Goal: Task Accomplishment & Management: Complete application form

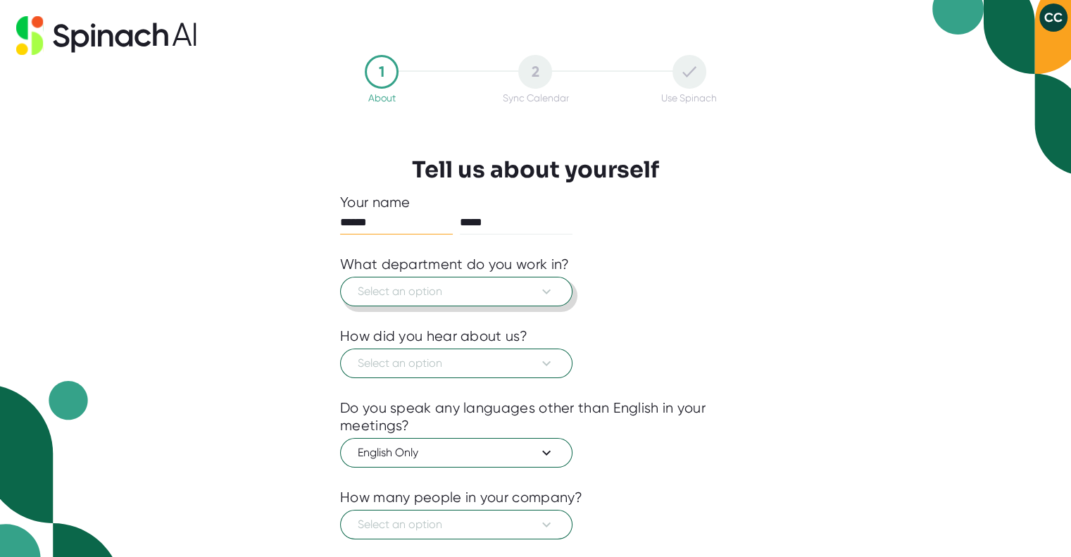
click at [403, 277] on button "Select an option" at bounding box center [456, 292] width 232 height 30
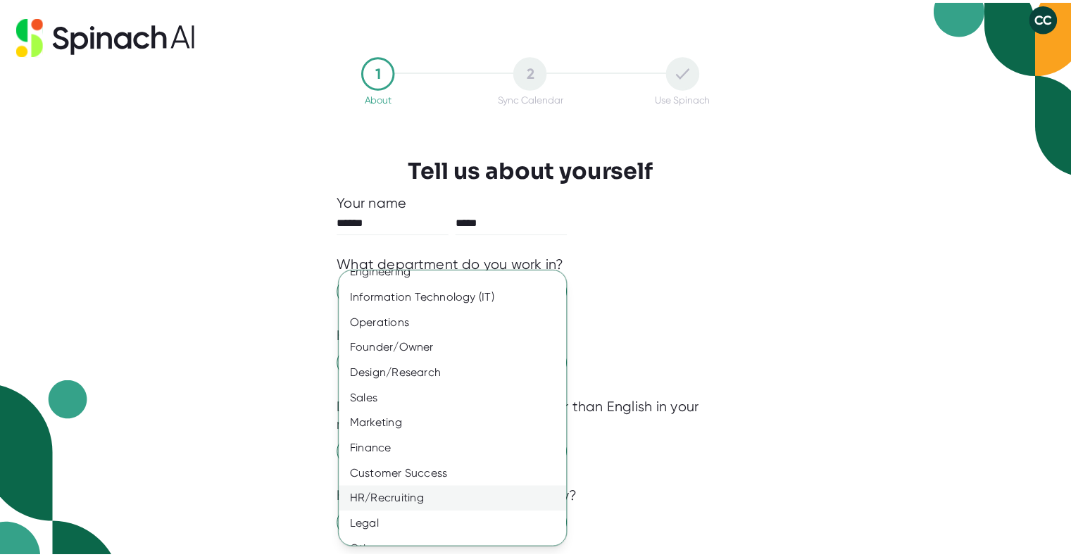
scroll to position [57, 0]
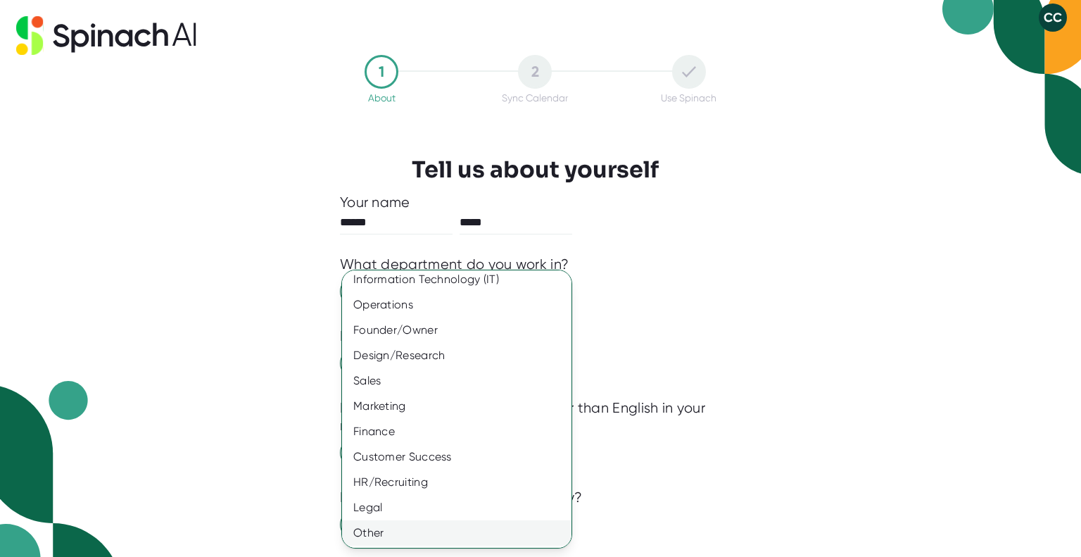
click at [373, 533] on div "Other" at bounding box center [462, 532] width 240 height 25
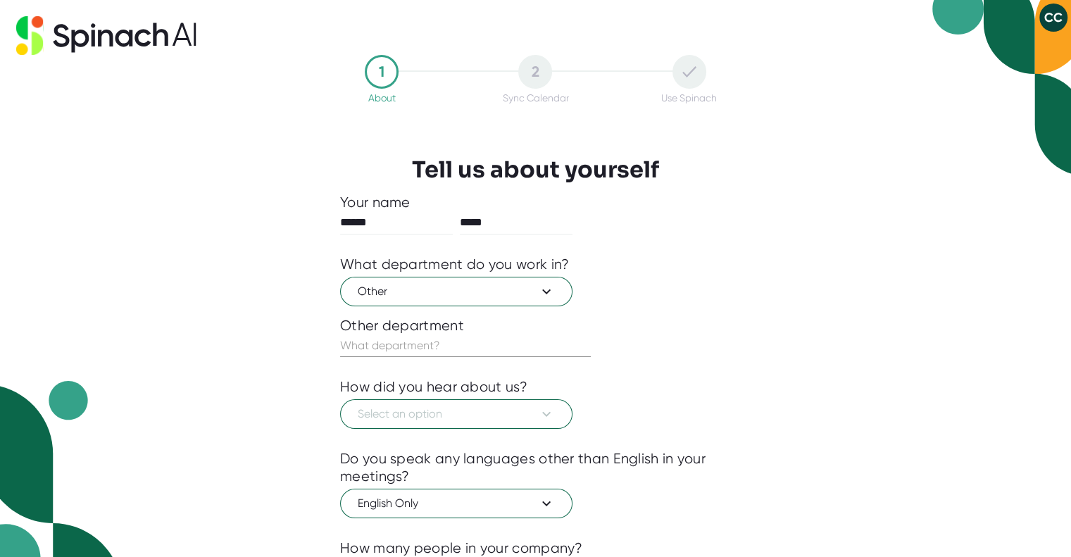
click at [413, 352] on input "text" at bounding box center [465, 345] width 251 height 23
click at [452, 415] on span "Select an option" at bounding box center [456, 414] width 197 height 17
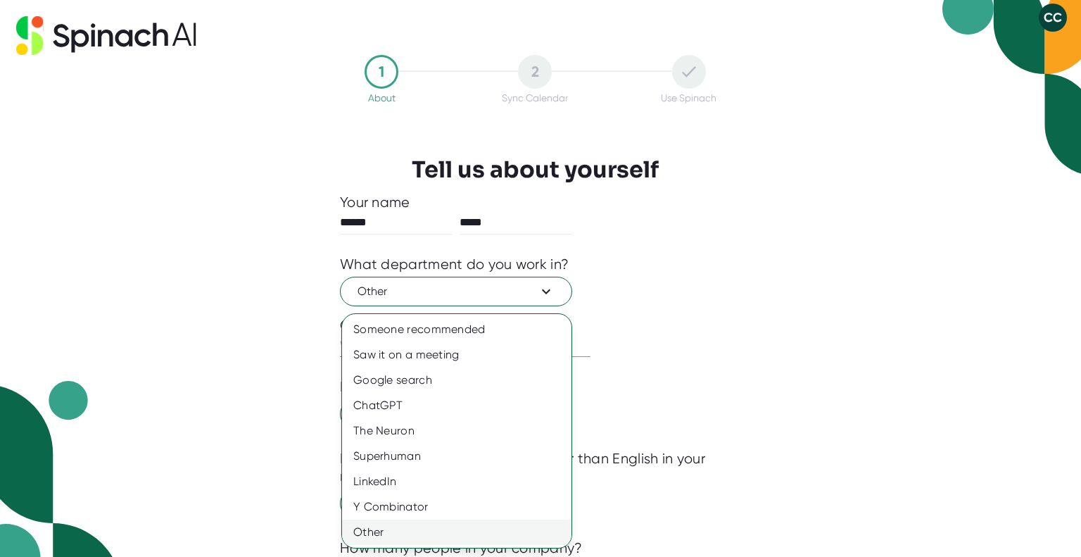
click at [383, 526] on div "Other" at bounding box center [457, 532] width 230 height 25
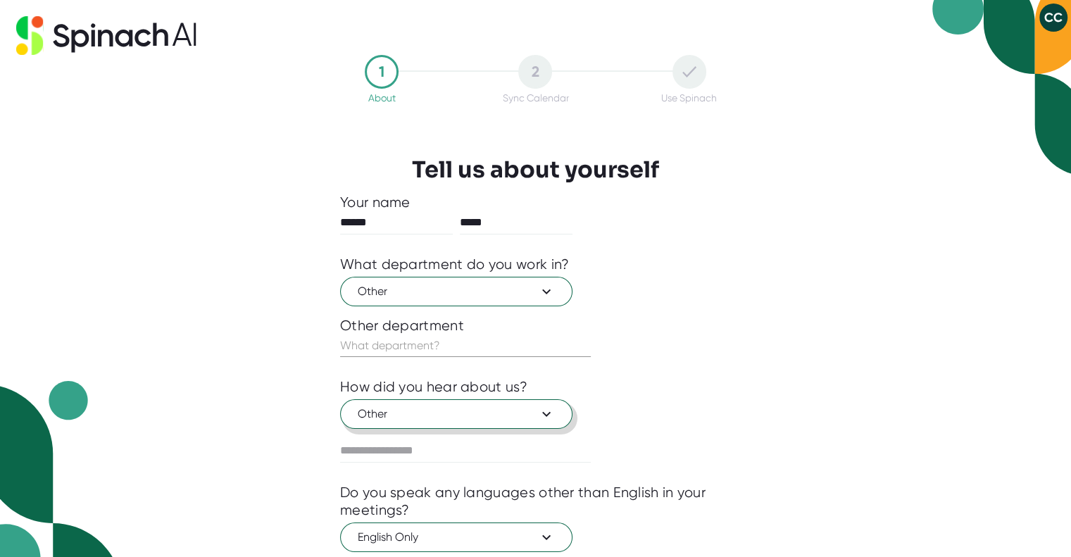
click at [377, 418] on span "Other" at bounding box center [456, 414] width 197 height 17
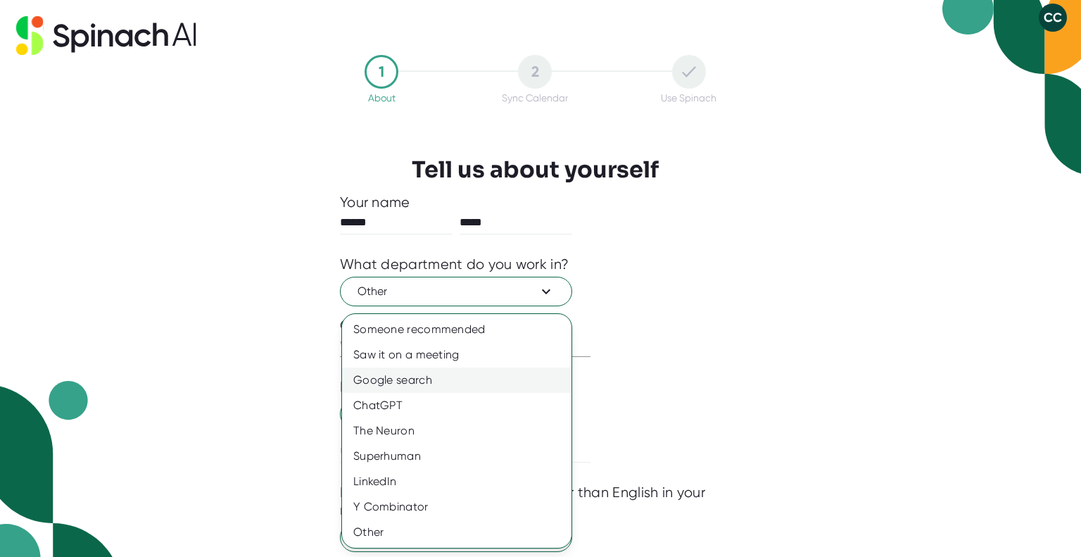
click at [400, 385] on div "Google search" at bounding box center [457, 380] width 230 height 25
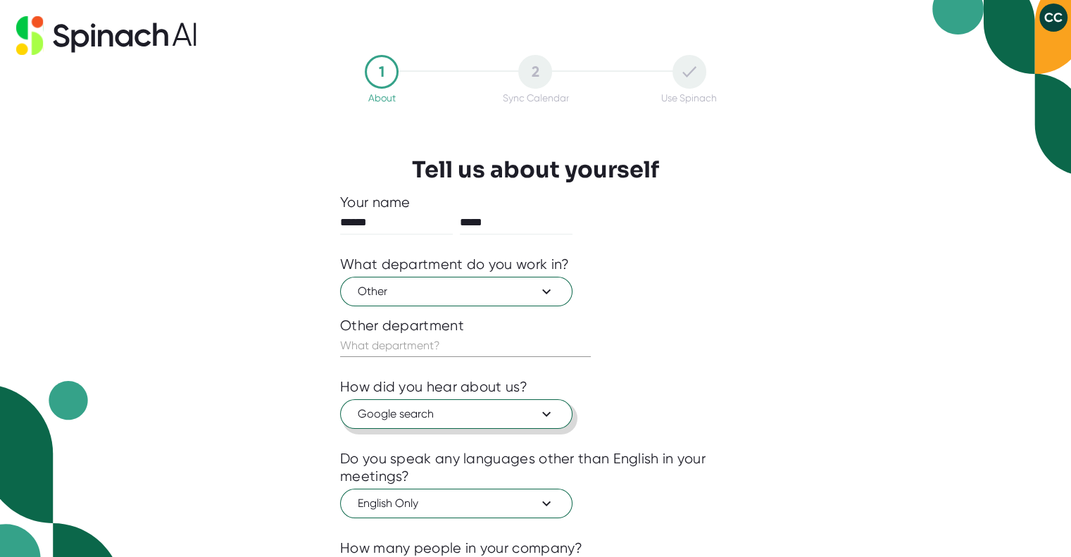
scroll to position [130, 0]
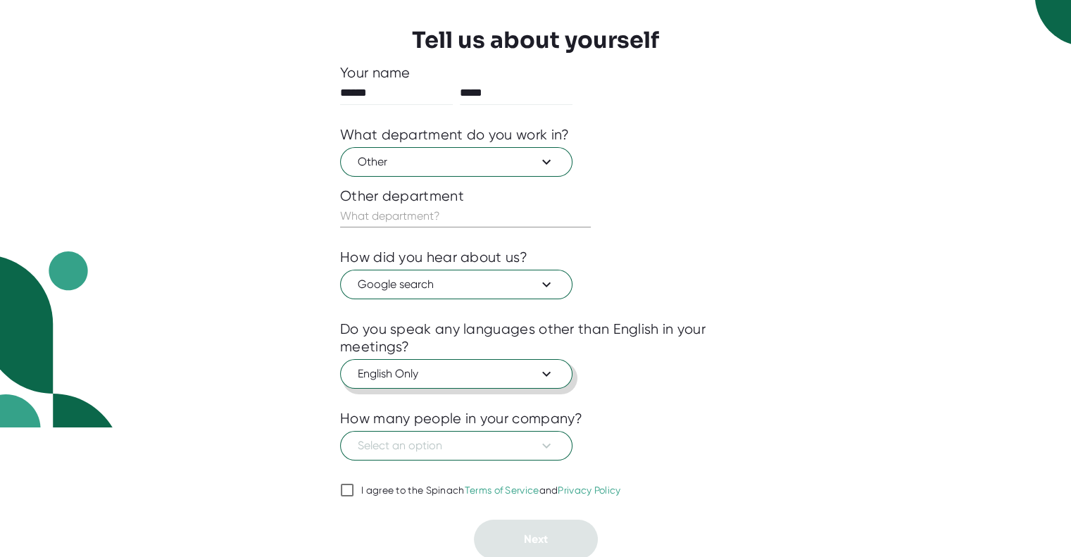
click at [360, 374] on span "English Only" at bounding box center [456, 373] width 197 height 17
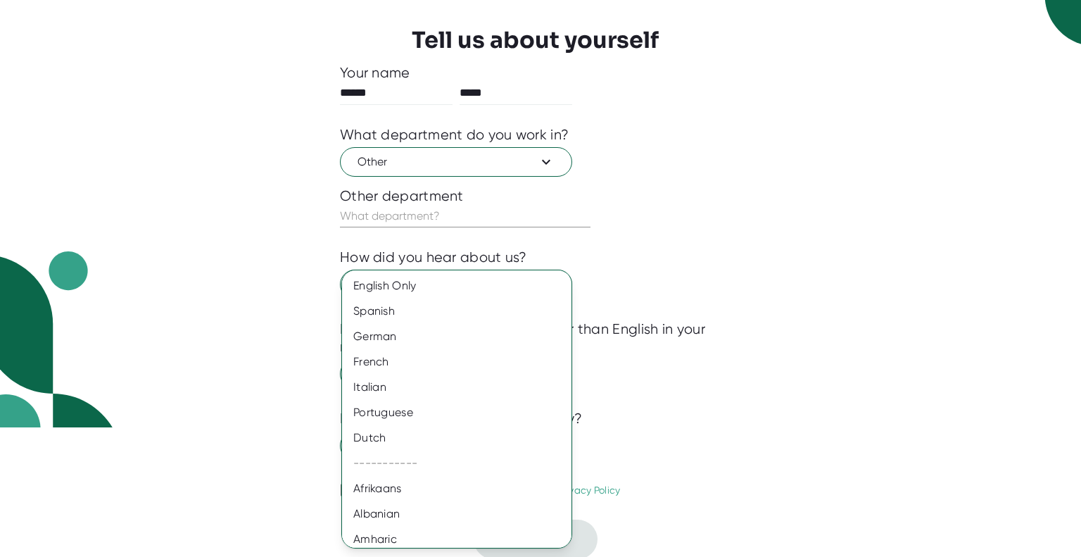
click at [301, 387] on div at bounding box center [540, 278] width 1081 height 557
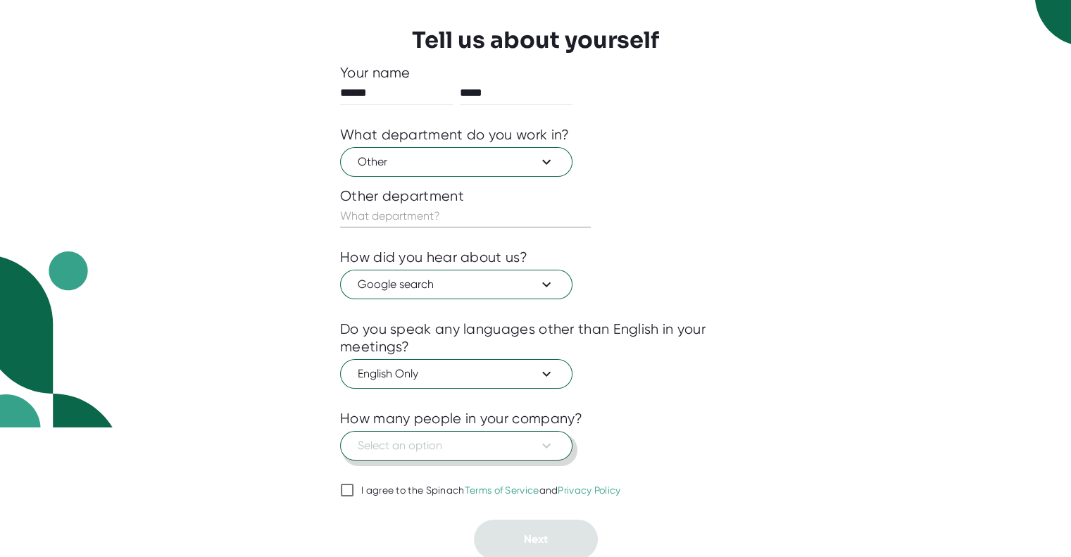
click at [377, 443] on span "Select an option" at bounding box center [456, 445] width 197 height 17
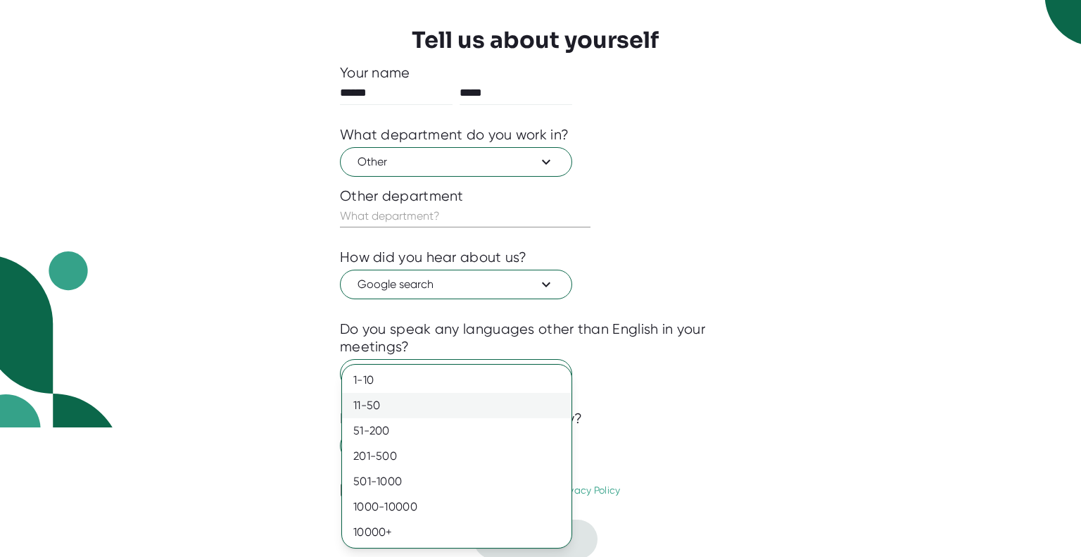
click at [380, 402] on div "11-50" at bounding box center [457, 405] width 230 height 25
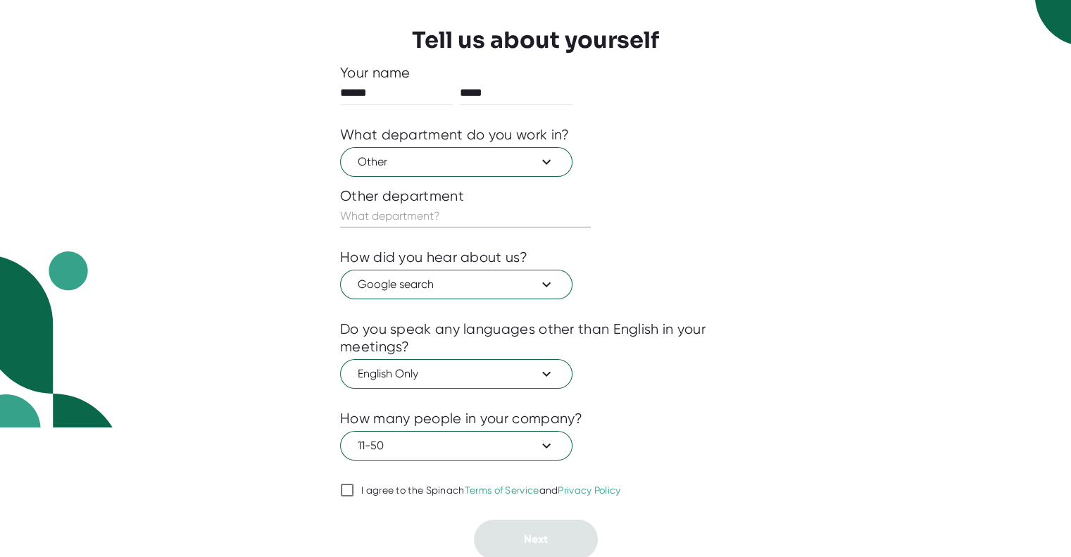
click at [507, 486] on link "Terms of Service" at bounding box center [502, 489] width 75 height 11
click at [354, 486] on input "I agree to the Spinach Terms of Service and Privacy Policy" at bounding box center [347, 490] width 14 height 17
checkbox input "true"
click at [431, 215] on input "text" at bounding box center [465, 216] width 251 height 23
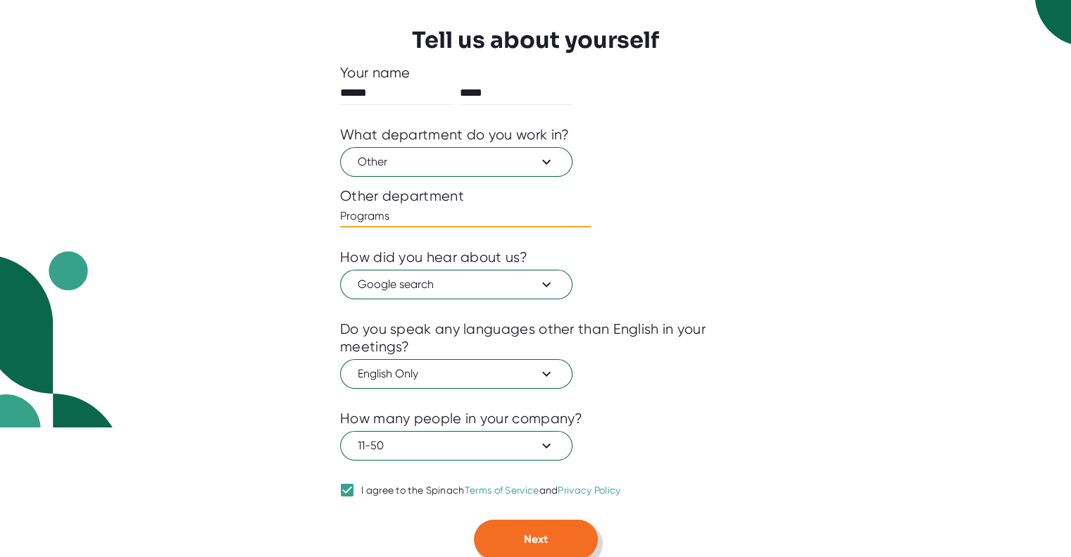
type input "Programs"
click at [510, 548] on button "Next" at bounding box center [536, 539] width 124 height 39
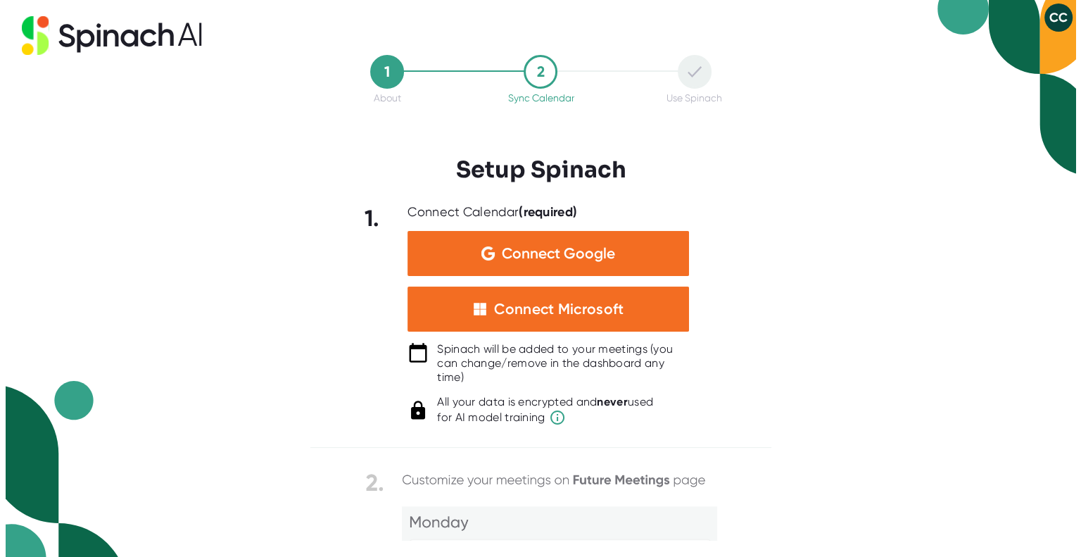
scroll to position [0, 0]
